Goal: Information Seeking & Learning: Check status

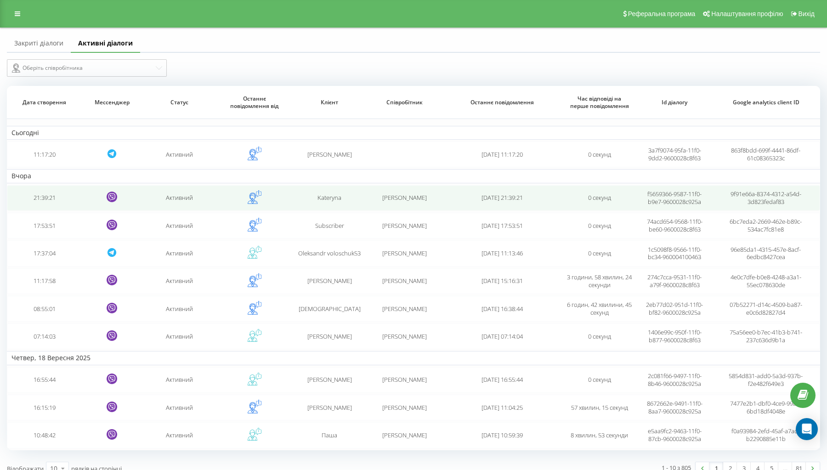
click at [53, 209] on td "21:39:21" at bounding box center [44, 198] width 75 height 26
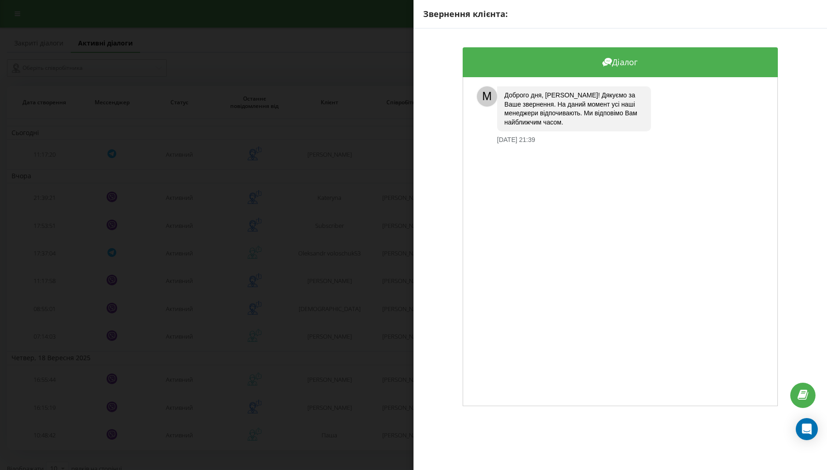
click at [281, 144] on div "Звернення клієнта: Діалог M Доброго дня, [PERSON_NAME]! Дякуємо за Ваше звернен…" at bounding box center [413, 235] width 827 height 470
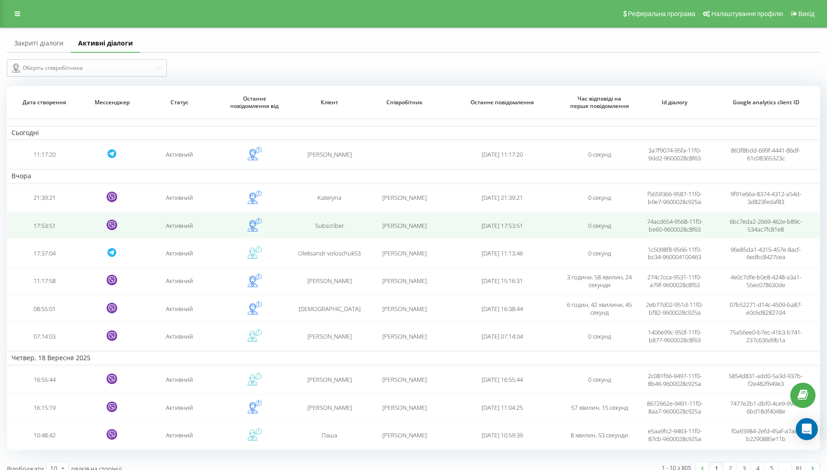
click at [45, 231] on td "17:53:51" at bounding box center [44, 226] width 75 height 26
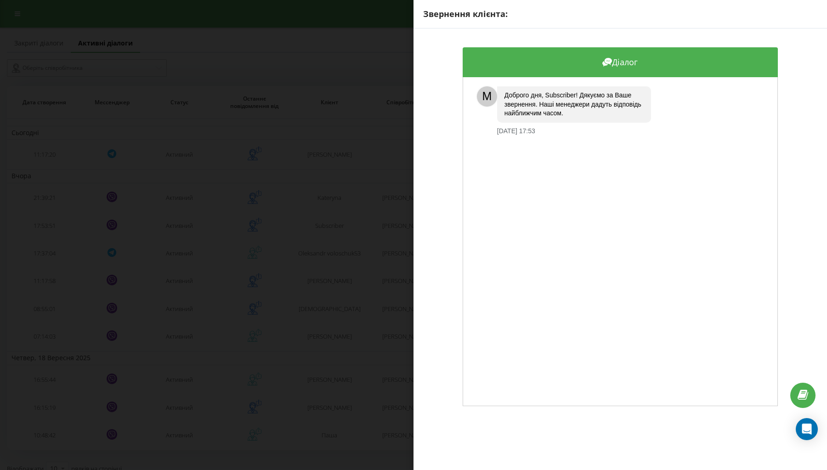
click at [201, 208] on div "Звернення клієнта: Діалог M Доброго дня, Subscriber! Дякуємо за Ваше звернення.…" at bounding box center [413, 235] width 827 height 470
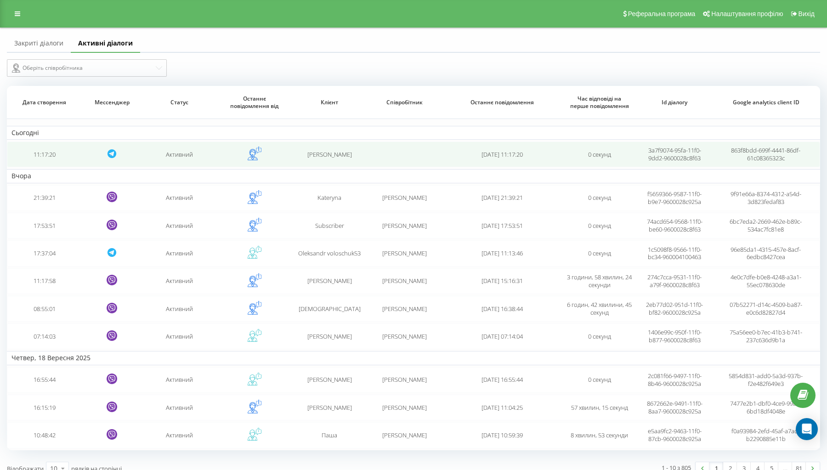
click at [39, 158] on td "11:17:20" at bounding box center [44, 154] width 75 height 26
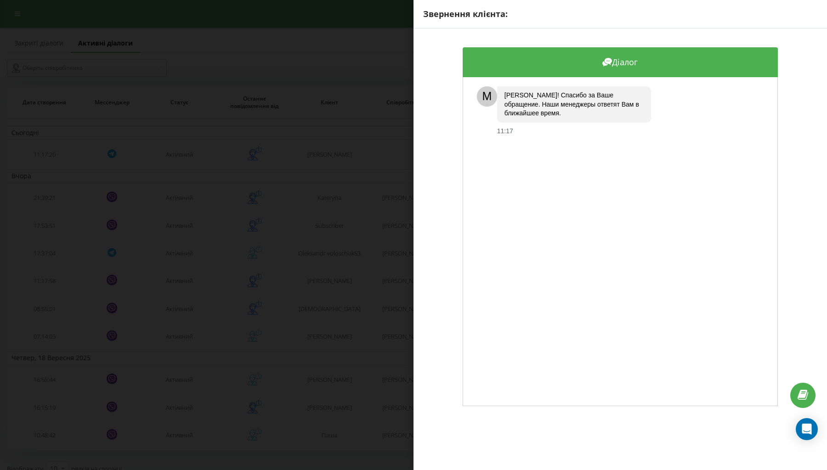
click at [229, 180] on div "Звернення клієнта: Діалог M [PERSON_NAME]! Спасибо за Ваше обращение. Наши мене…" at bounding box center [413, 235] width 827 height 470
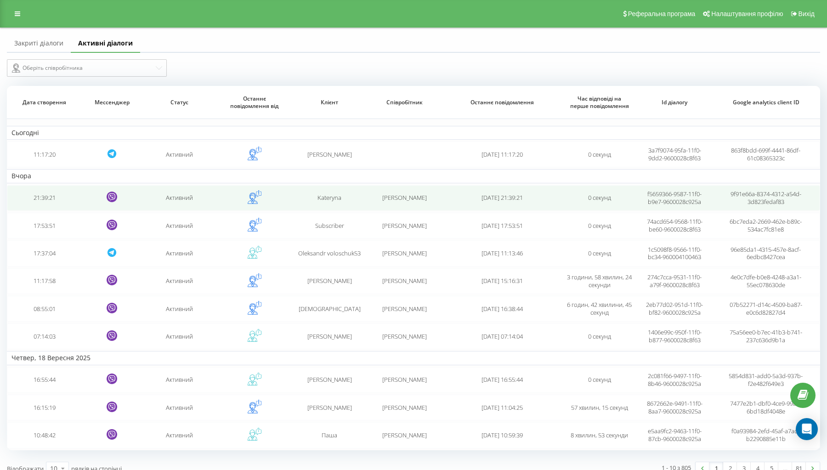
click at [61, 209] on td "21:39:21" at bounding box center [44, 198] width 75 height 26
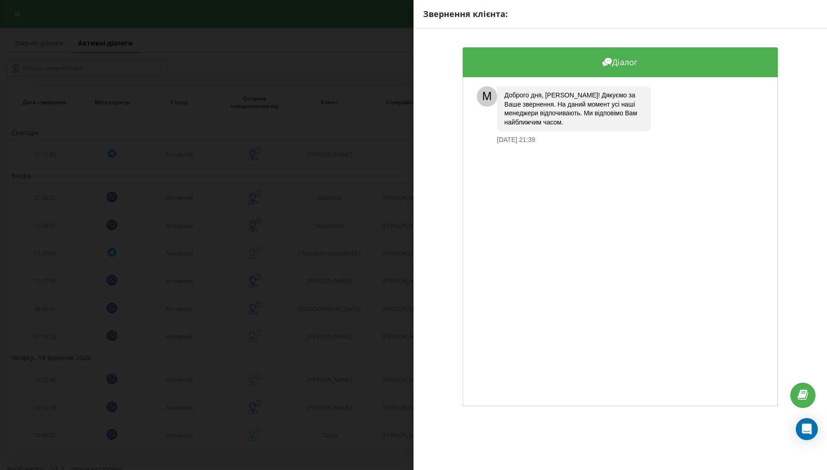
click at [157, 198] on div "Звернення клієнта: Діалог M Доброго дня, [PERSON_NAME]! Дякуємо за Ваше звернен…" at bounding box center [413, 235] width 827 height 470
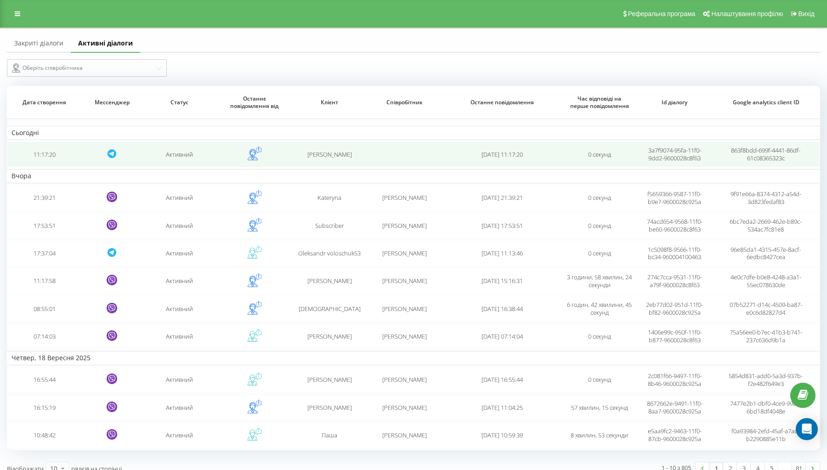
click at [45, 165] on td "11:17:20" at bounding box center [44, 154] width 75 height 26
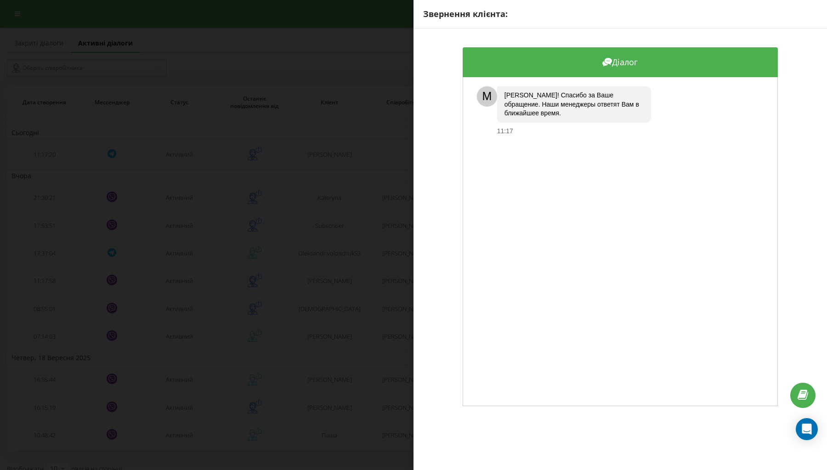
click at [253, 184] on div "Звернення клієнта: Діалог M [PERSON_NAME]! Спасибо за Ваше обращение. Наши мене…" at bounding box center [413, 235] width 827 height 470
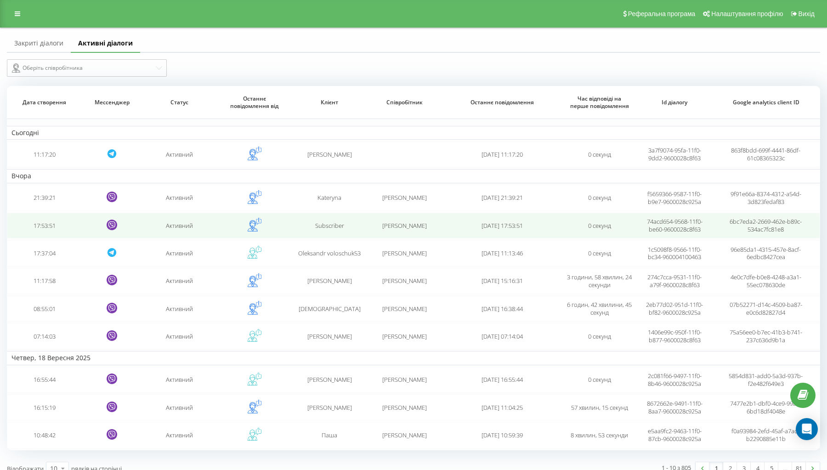
click at [53, 232] on td "17:53:51" at bounding box center [44, 226] width 75 height 26
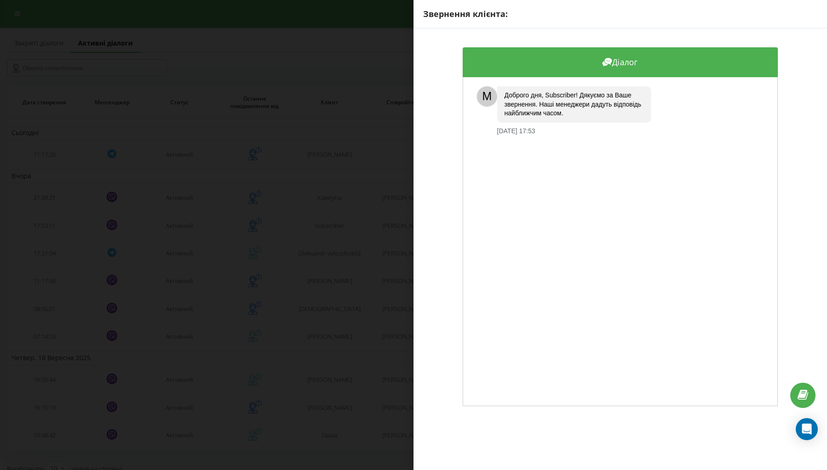
click at [258, 169] on div "Звернення клієнта: Діалог M Доброго дня, Subscriber! Дякуємо за Ваше звернення.…" at bounding box center [413, 235] width 827 height 470
